Goal: Task Accomplishment & Management: Manage account settings

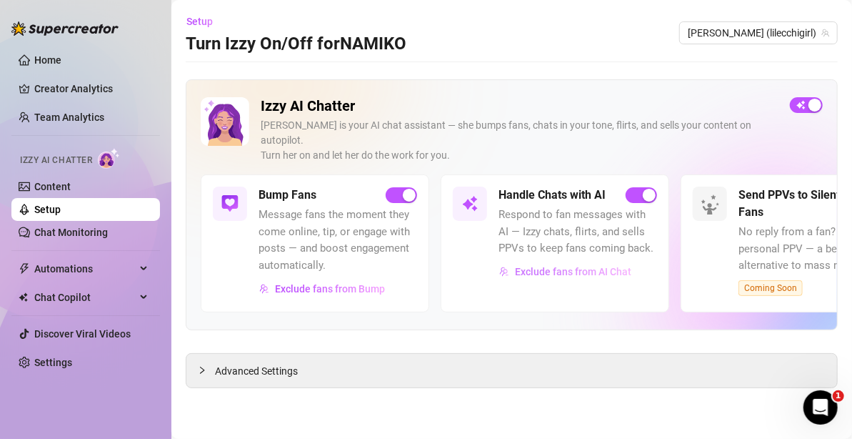
click at [551, 266] on span "Exclude fans from AI Chat" at bounding box center [573, 271] width 116 height 11
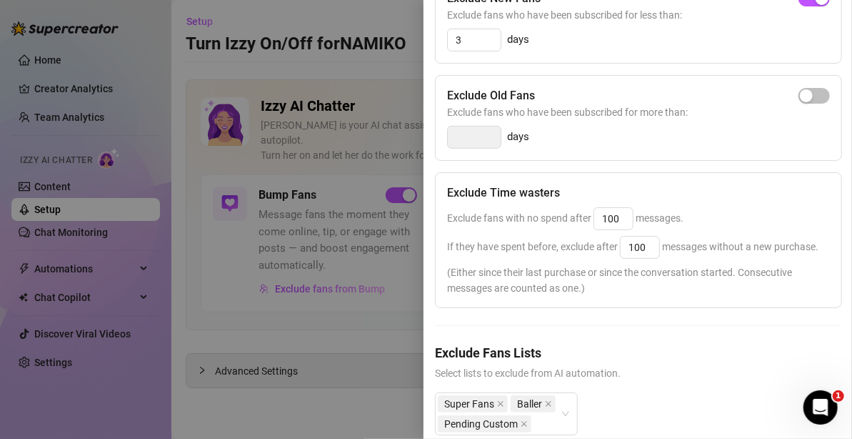
scroll to position [341, 0]
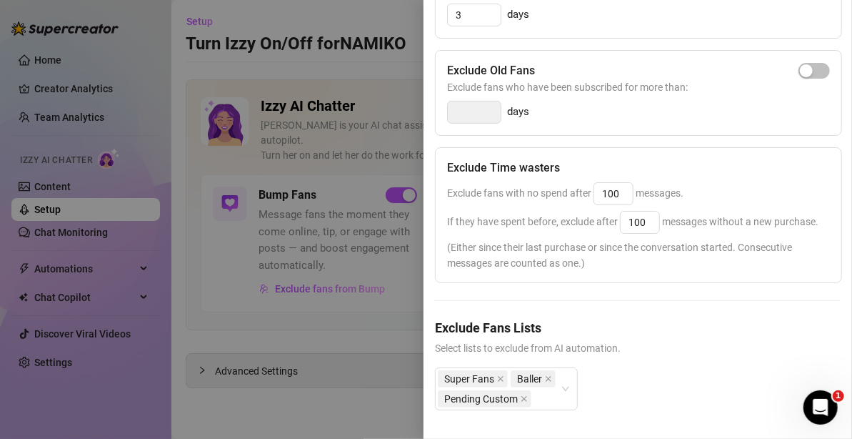
click at [349, 316] on div at bounding box center [426, 219] width 852 height 439
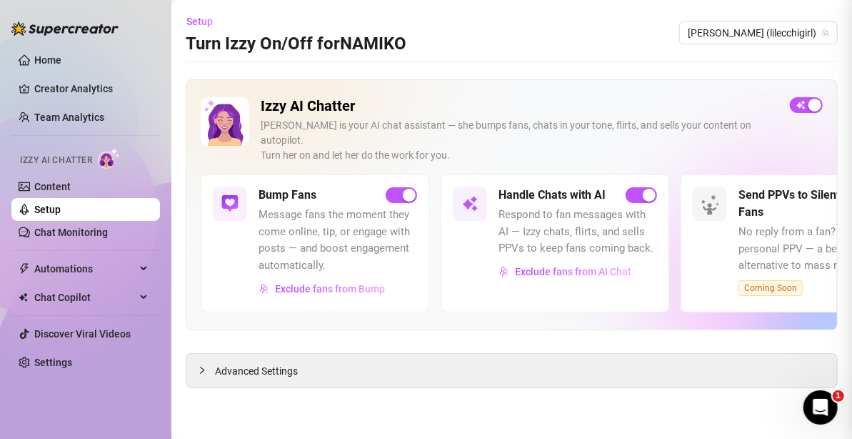
click at [389, 379] on main "Setup Turn Izzy On/Off for [PERSON_NAME] (lilecchigirl) Izzy AI Chatter [PERSON…" at bounding box center [511, 219] width 681 height 439
click at [346, 354] on div "Advanced Settings" at bounding box center [511, 371] width 651 height 34
click at [254, 363] on span "Advanced Settings" at bounding box center [256, 371] width 83 height 16
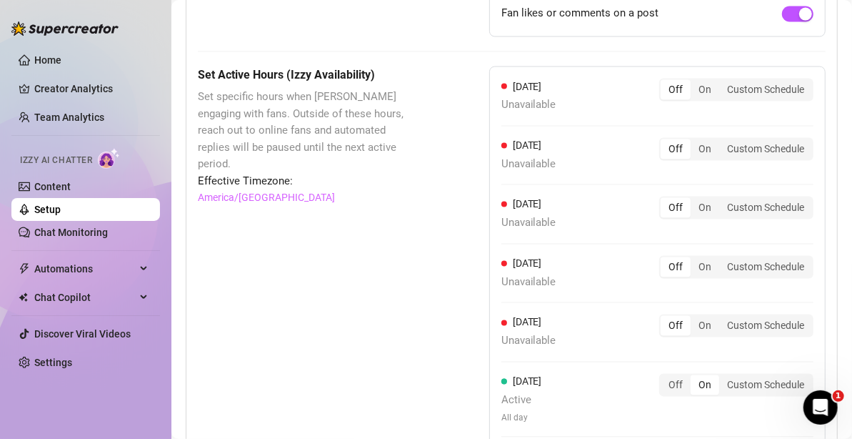
scroll to position [1417, 0]
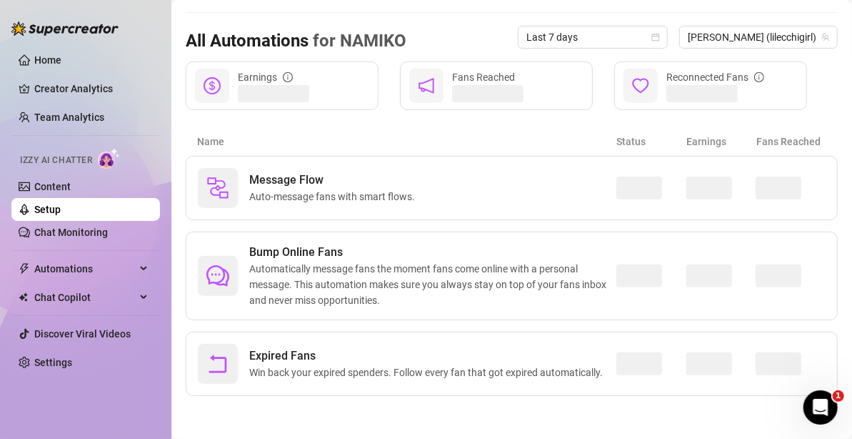
scroll to position [130, 0]
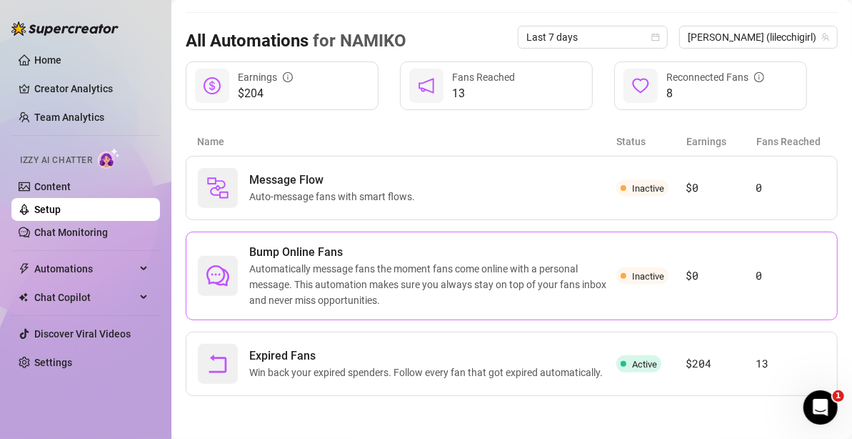
click at [731, 288] on div "Bump Online Fans Automatically message fans the moment fans come online with a …" at bounding box center [512, 275] width 652 height 89
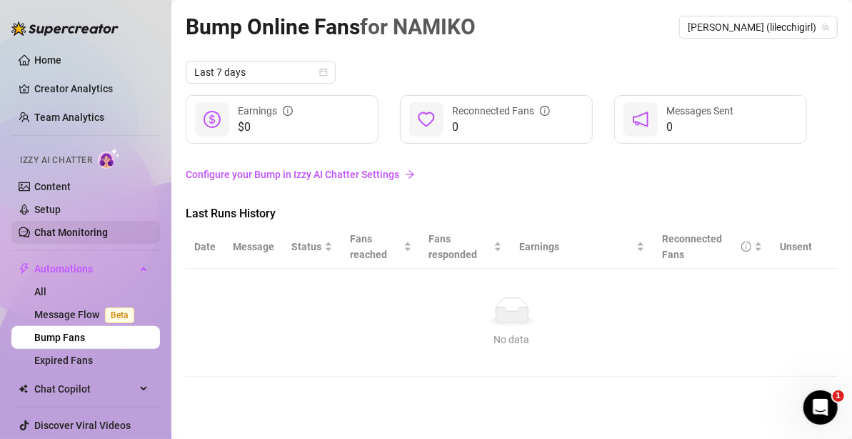
click at [75, 234] on link "Chat Monitoring" at bounding box center [71, 231] width 74 height 11
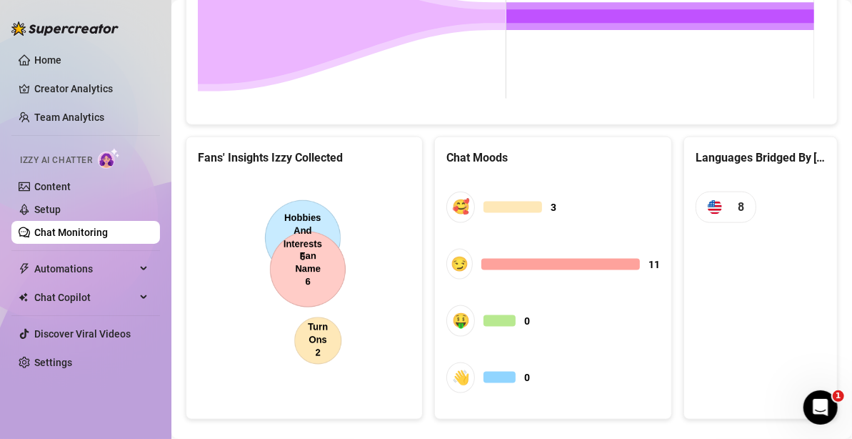
scroll to position [780, 0]
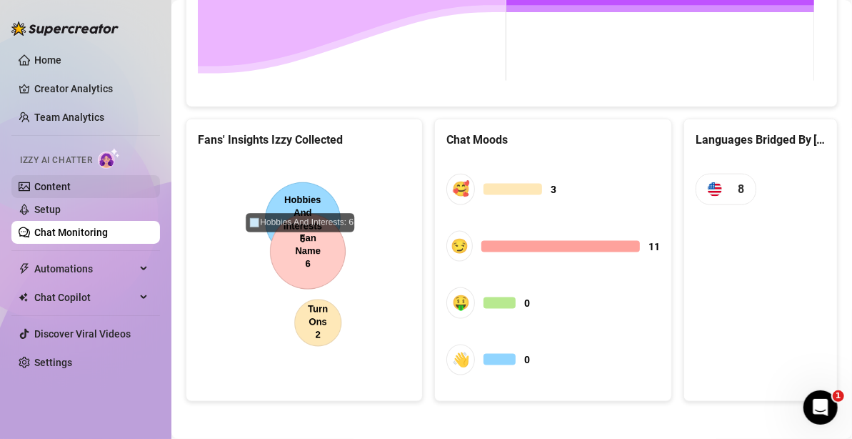
click at [51, 192] on link "Content" at bounding box center [52, 186] width 36 height 11
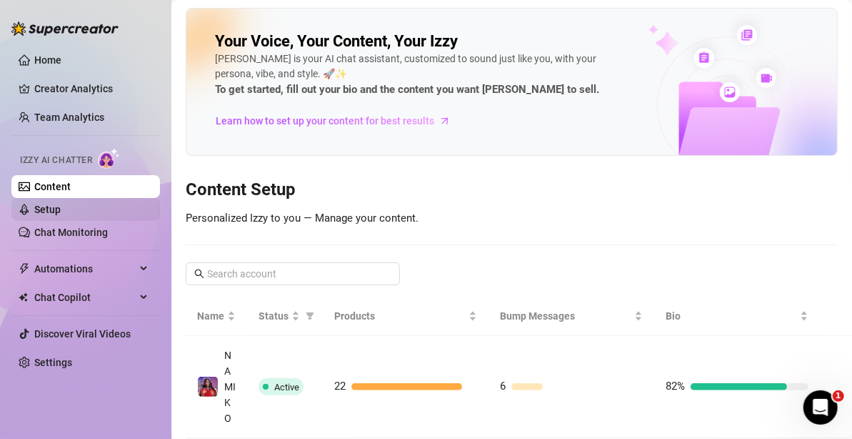
scroll to position [54, 0]
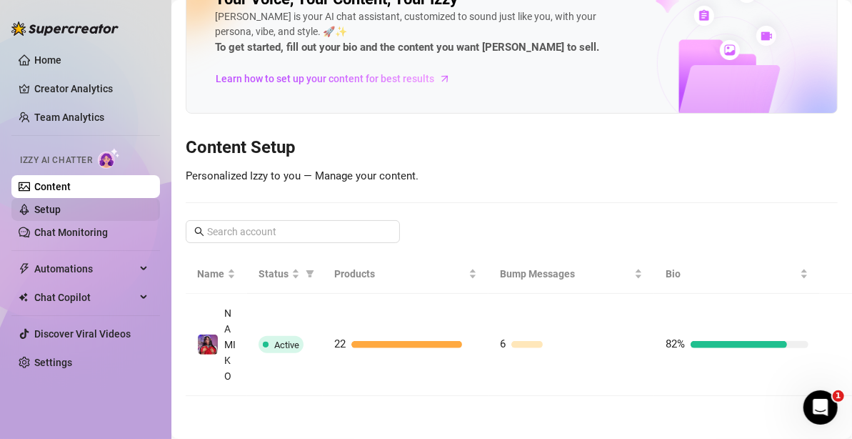
click at [57, 211] on link "Setup" at bounding box center [47, 209] width 26 height 11
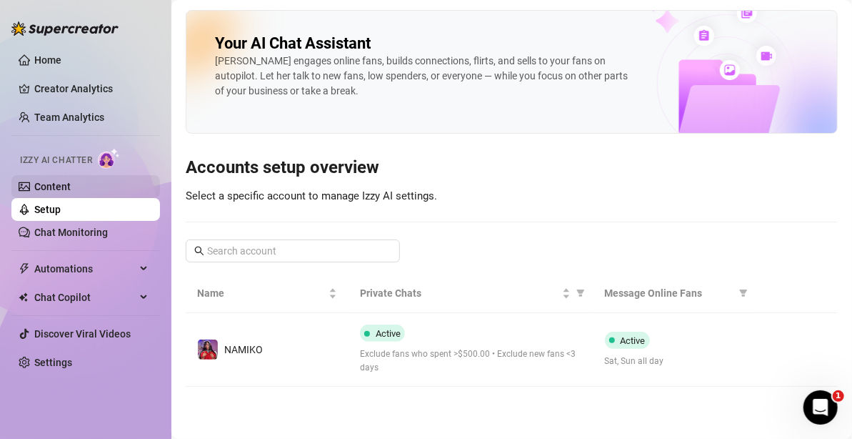
click at [71, 181] on link "Content" at bounding box center [52, 186] width 36 height 11
